Goal: Task Accomplishment & Management: Manage account settings

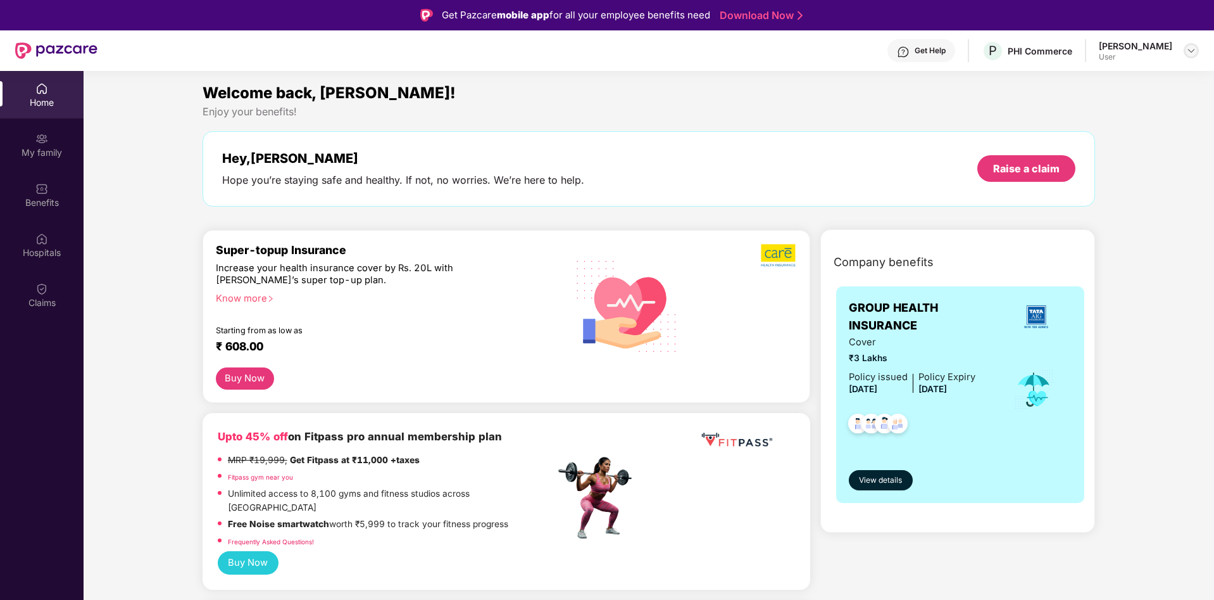
click at [1011, 44] on div at bounding box center [1191, 50] width 15 height 15
click at [1011, 79] on div "Switch to admin view" at bounding box center [1132, 80] width 165 height 25
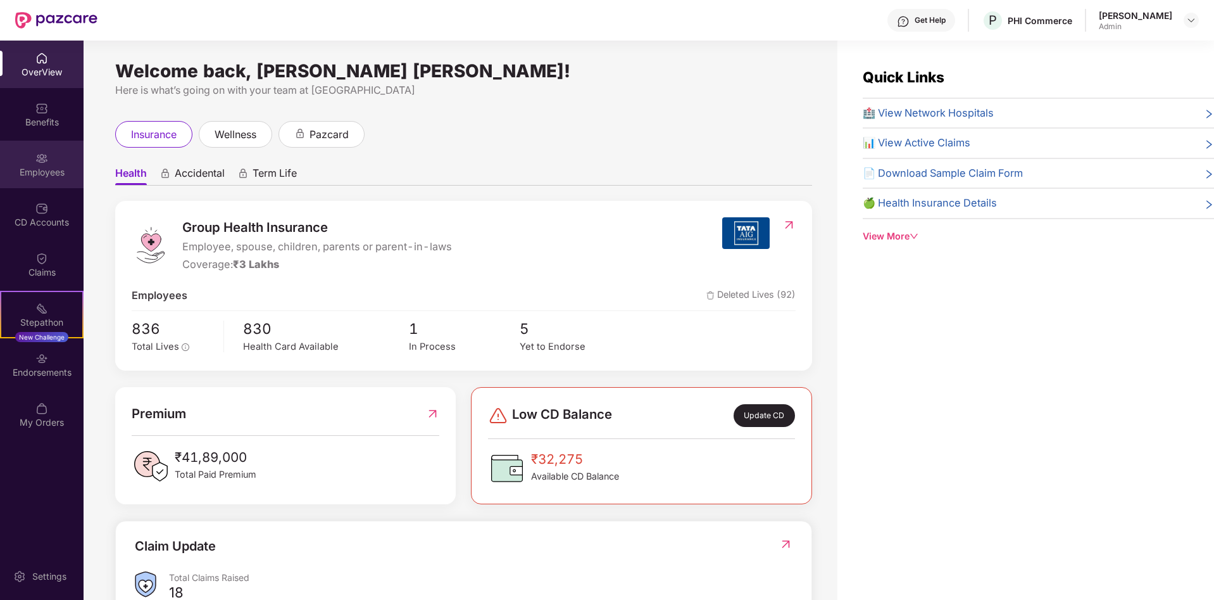
click at [34, 175] on div "Employees" at bounding box center [42, 172] width 84 height 13
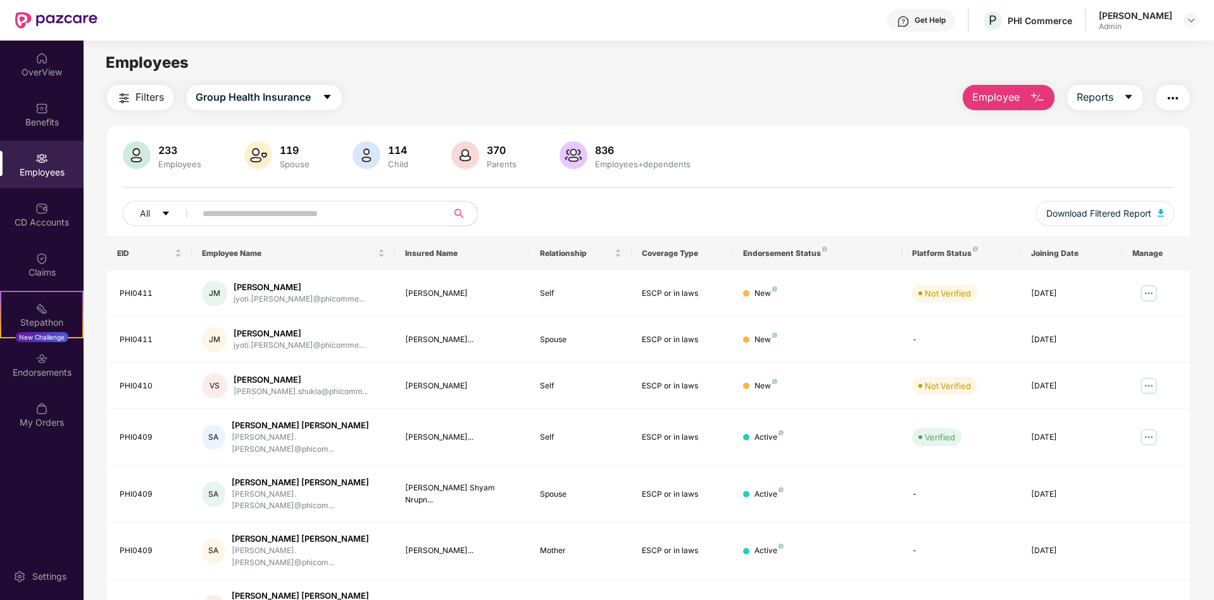
click at [225, 214] on input "text" at bounding box center [316, 213] width 227 height 19
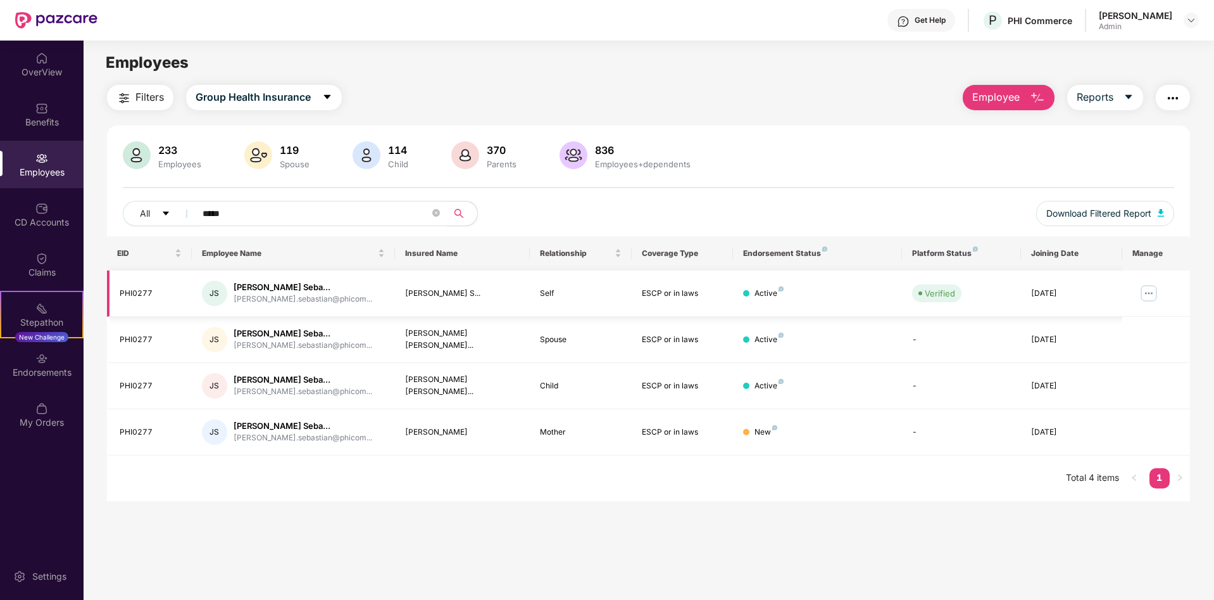
type input "*****"
click at [1011, 292] on img at bounding box center [1149, 293] width 20 height 20
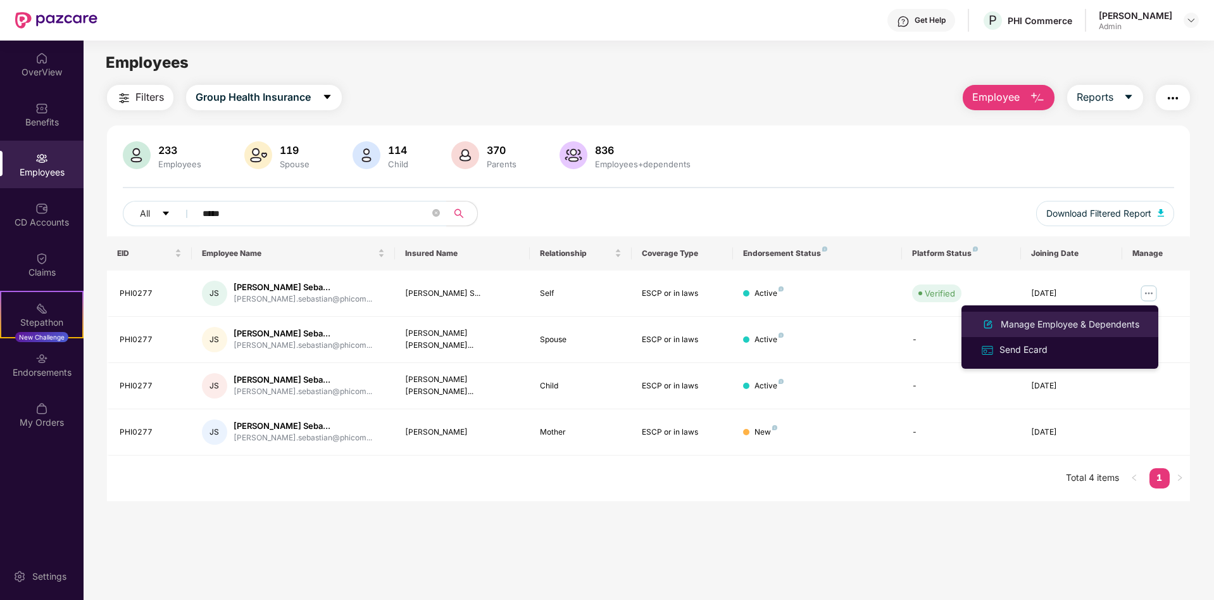
click at [1011, 324] on div "Manage Employee & Dependents" at bounding box center [1070, 324] width 144 height 14
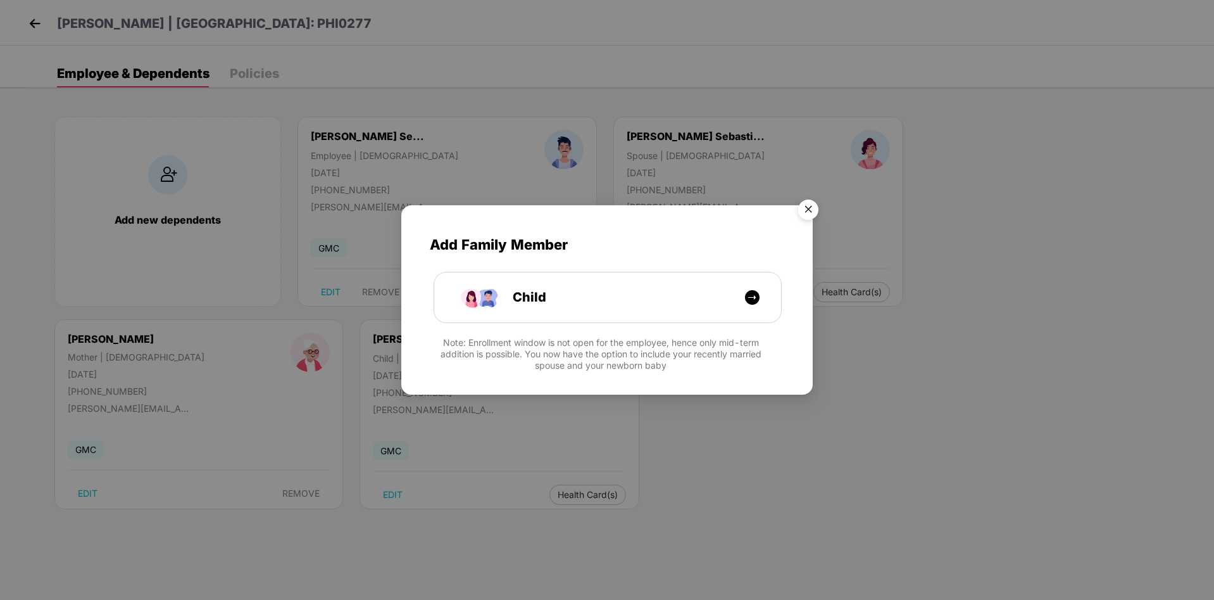
click at [808, 209] on img "Close" at bounding box center [808, 211] width 35 height 35
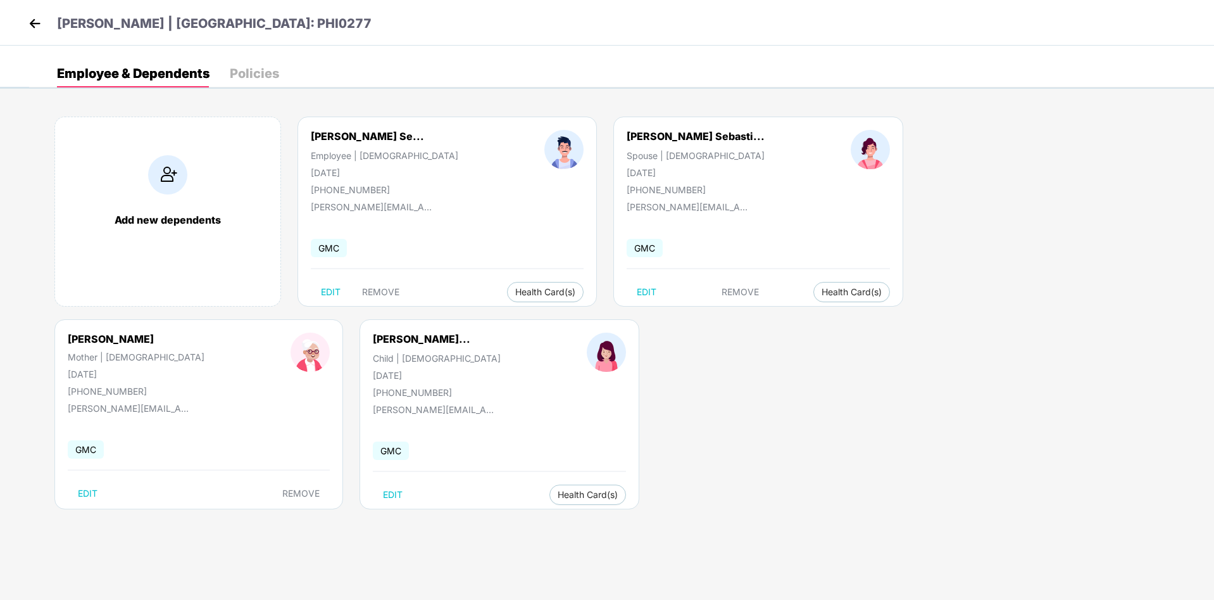
click at [34, 20] on img at bounding box center [34, 23] width 19 height 19
